Goal: Task Accomplishment & Management: Manage account settings

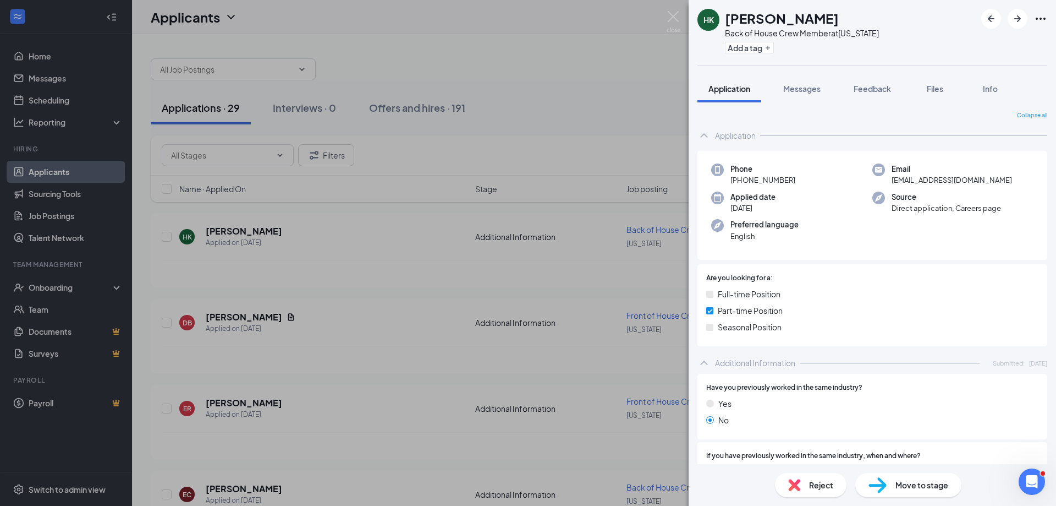
click at [525, 117] on div "HK [PERSON_NAME] Back of House Crew Member at [US_STATE] Add a tag Application …" at bounding box center [528, 253] width 1056 height 506
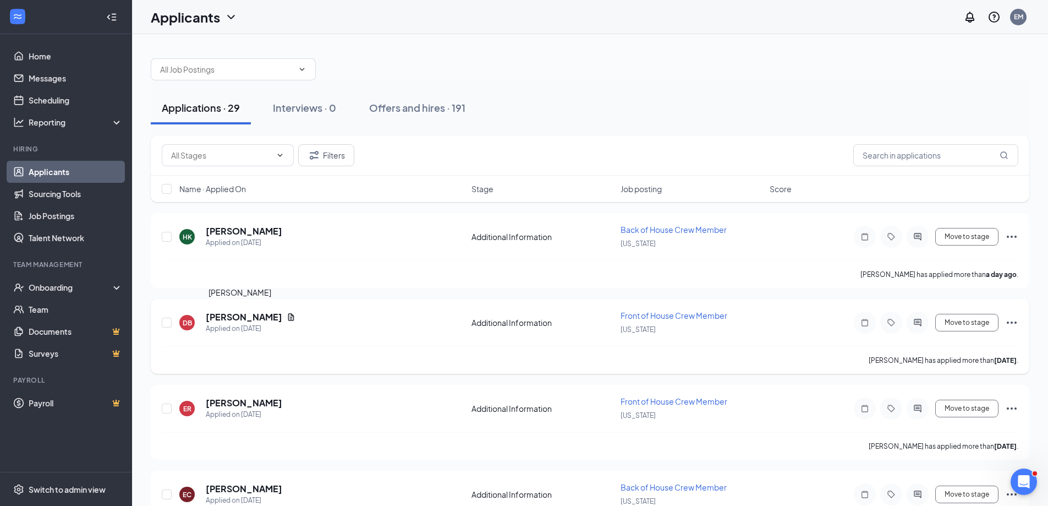
click at [251, 313] on h5 "[PERSON_NAME]" at bounding box center [244, 317] width 76 height 12
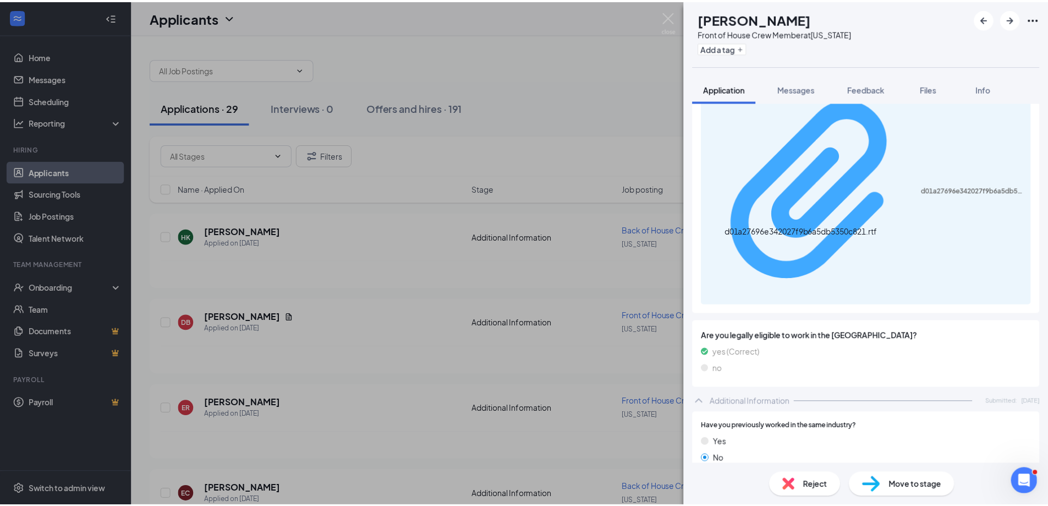
scroll to position [244, 0]
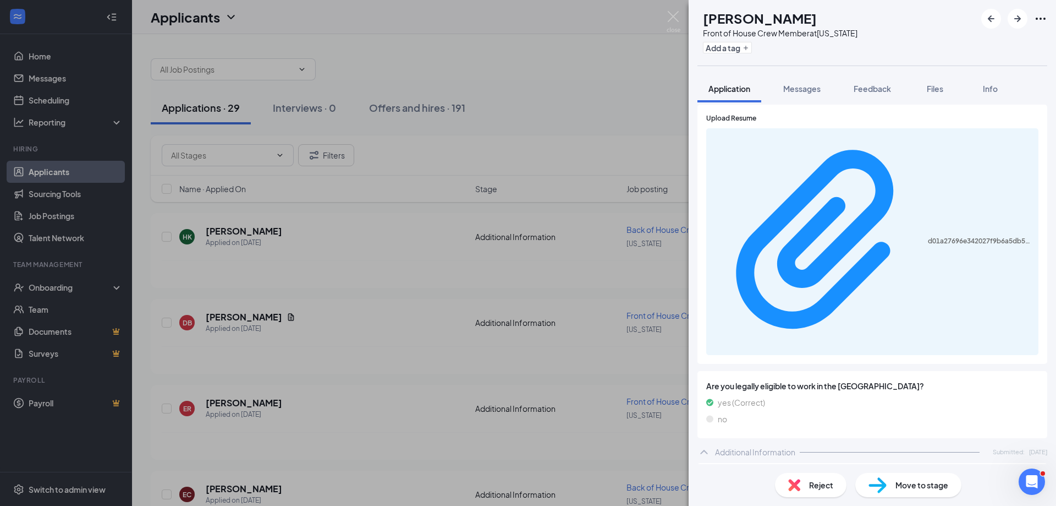
click at [825, 146] on div "d01a27696e342027f9b6a5db5350c821.rtf" at bounding box center [873, 241] width 332 height 227
click at [821, 122] on div "d01a27696e342027f9b6a5db5350c821.rtf" at bounding box center [807, 115] width 154 height 12
click at [818, 133] on div "d01a27696e342027f9b6a5db5350c821.rtf" at bounding box center [873, 241] width 332 height 227
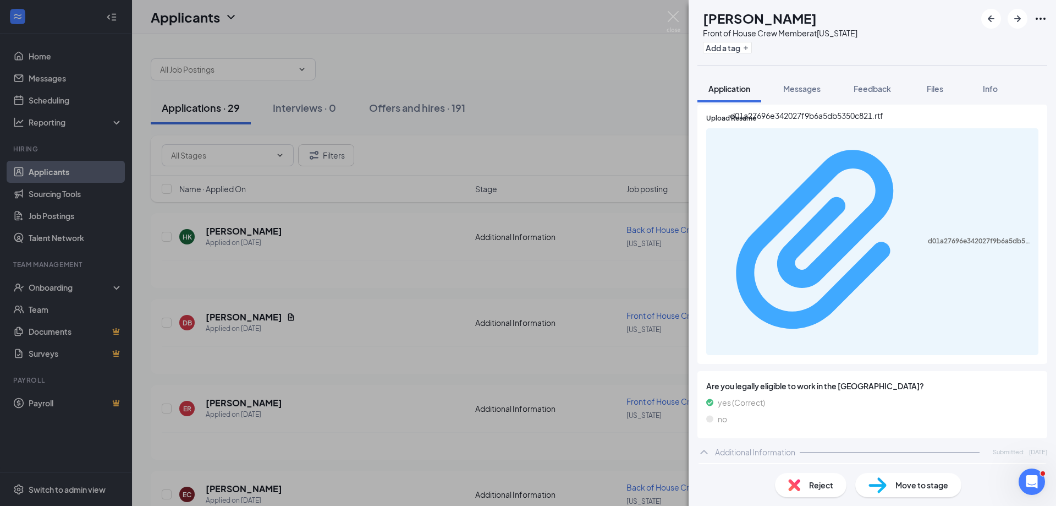
click at [928, 237] on div "d01a27696e342027f9b6a5db5350c821.rtf" at bounding box center [980, 241] width 104 height 9
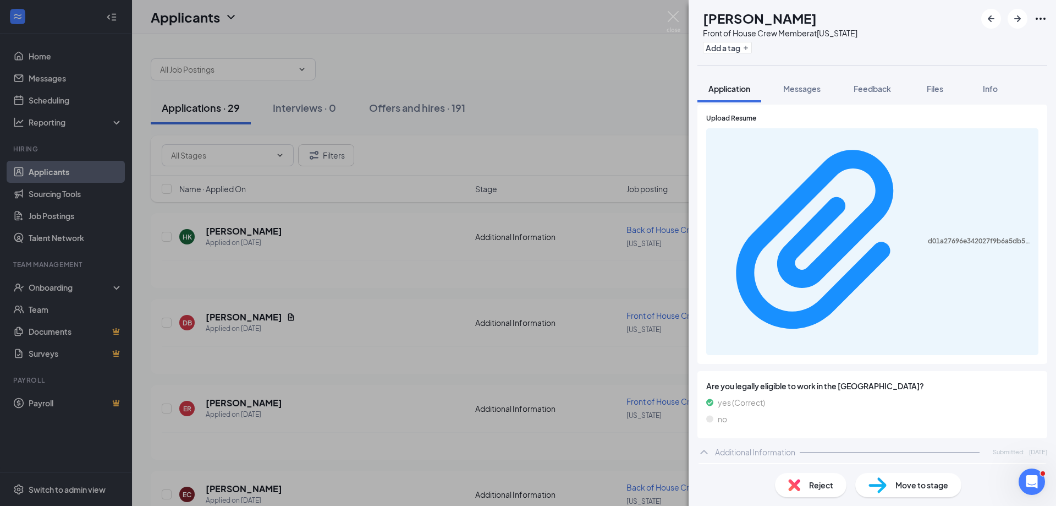
click at [588, 143] on div "DB [PERSON_NAME] Front of House Crew Member at [US_STATE] Add a tag Application…" at bounding box center [528, 253] width 1056 height 506
